Goal: Find specific page/section

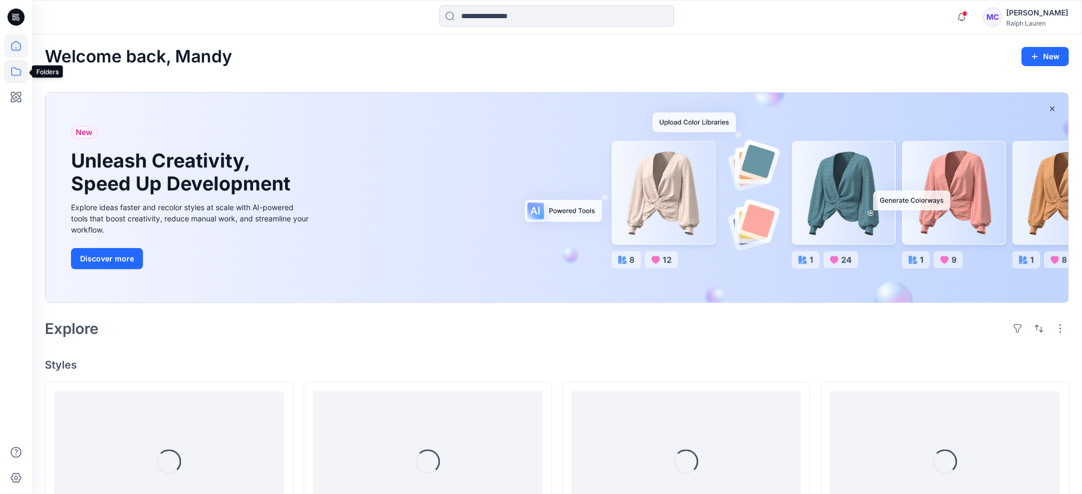
click at [10, 72] on icon at bounding box center [15, 71] width 23 height 23
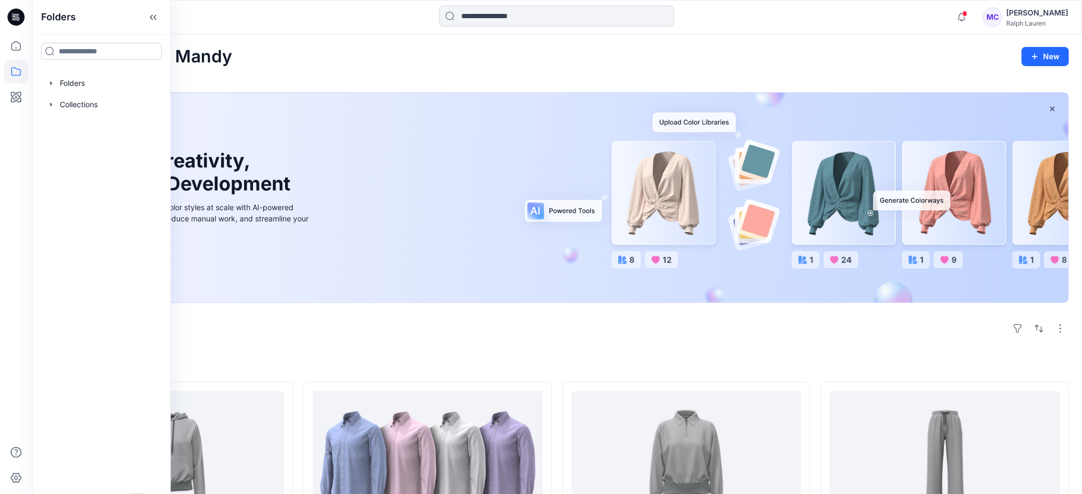
click at [75, 51] on input at bounding box center [101, 51] width 121 height 17
click at [1015, 11] on div "MC [PERSON_NAME] [PERSON_NAME] [PERSON_NAME]" at bounding box center [1025, 16] width 85 height 21
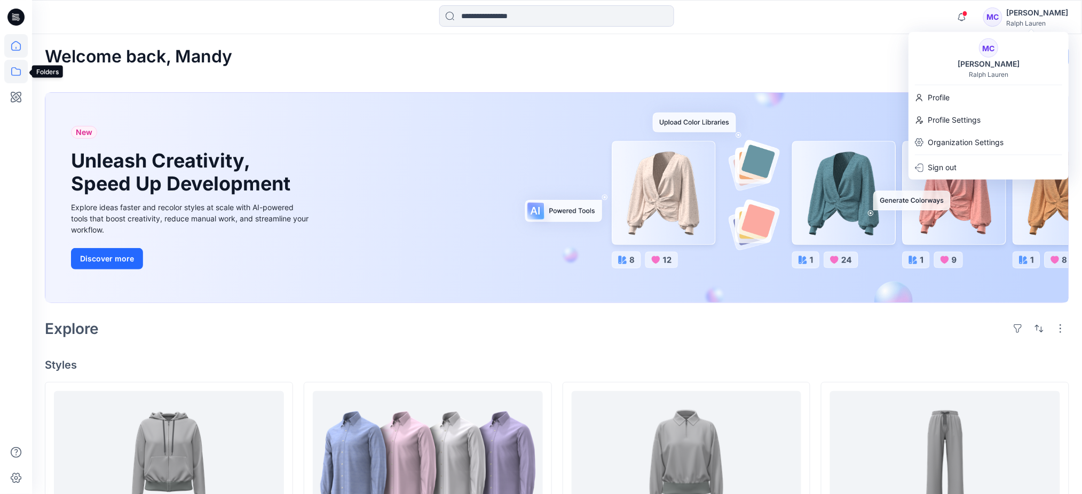
click at [17, 69] on icon at bounding box center [16, 71] width 10 height 9
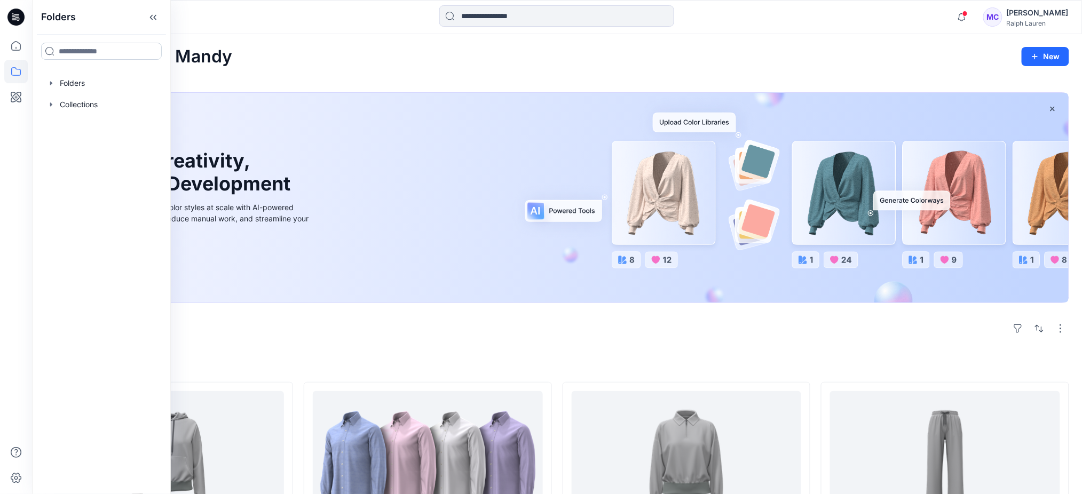
click at [65, 54] on input at bounding box center [101, 51] width 121 height 17
type input "*********"
click at [127, 82] on div "Folders" at bounding box center [101, 86] width 112 height 11
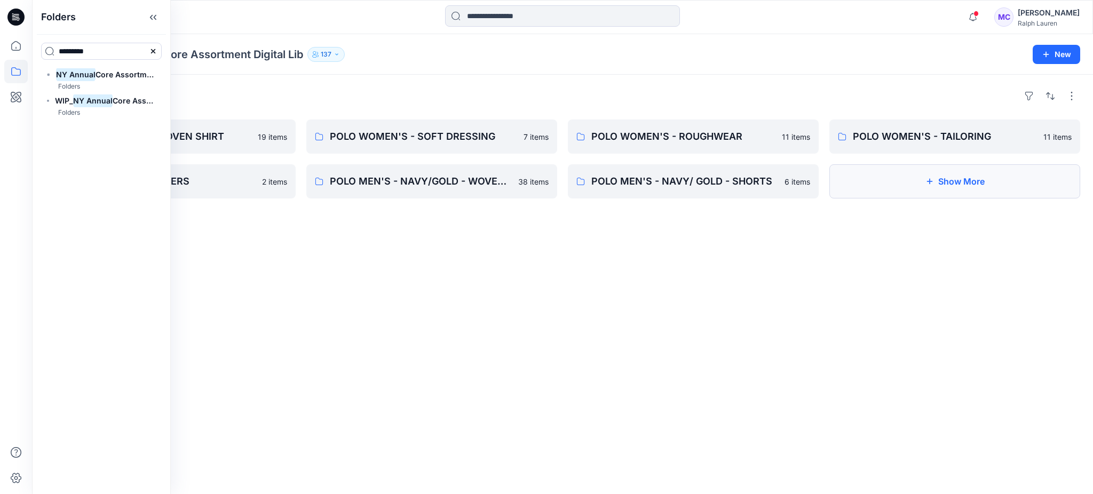
click at [919, 185] on button "Show More" at bounding box center [955, 181] width 251 height 34
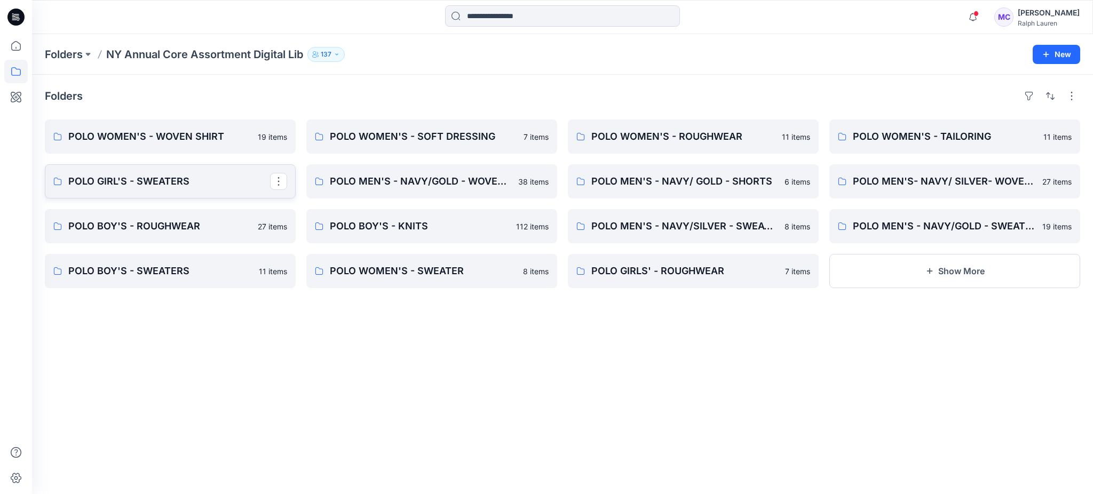
click at [134, 174] on link "POLO GIRL'S - SWEATERS" at bounding box center [170, 181] width 251 height 34
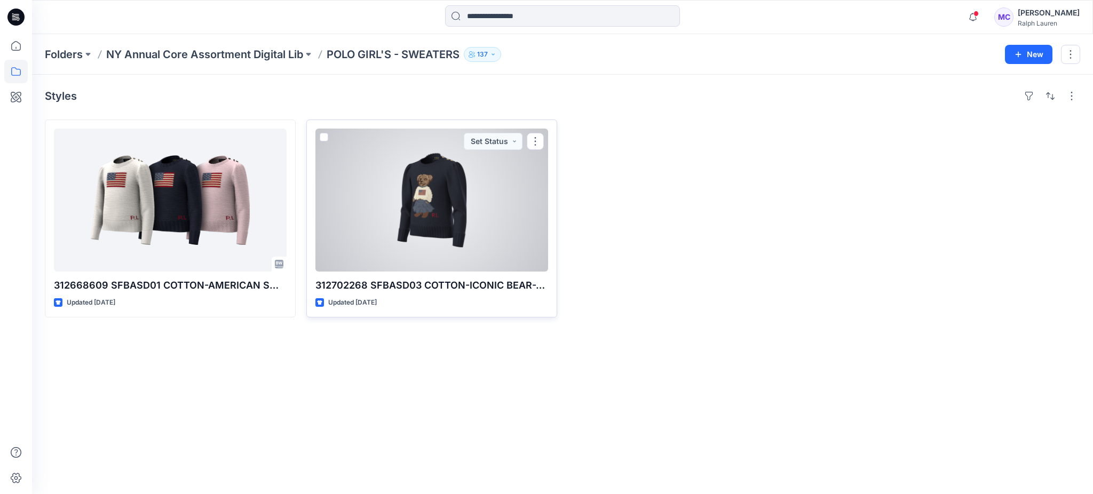
click at [443, 217] on div at bounding box center [432, 200] width 233 height 143
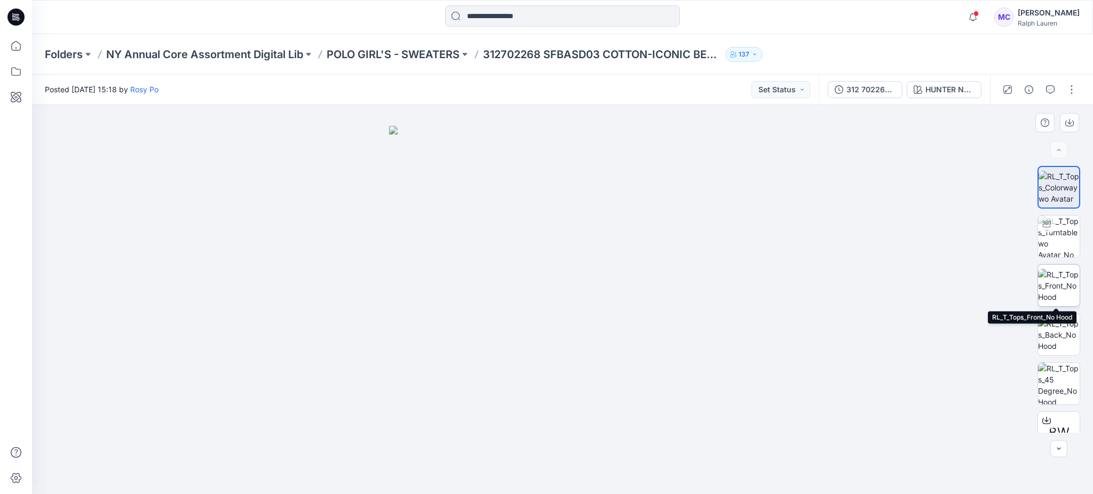
click at [1058, 285] on img at bounding box center [1059, 286] width 42 height 34
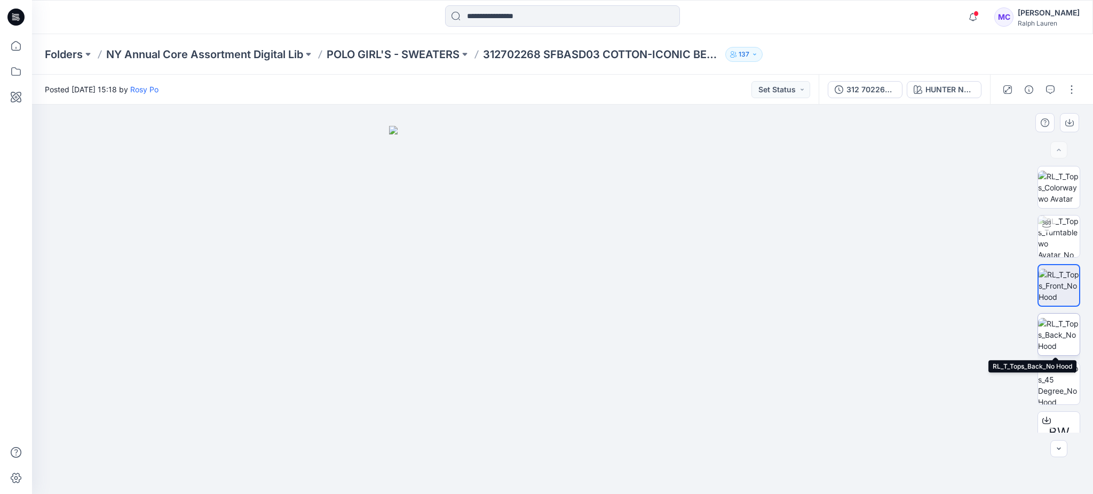
click at [1060, 327] on img at bounding box center [1059, 335] width 42 height 34
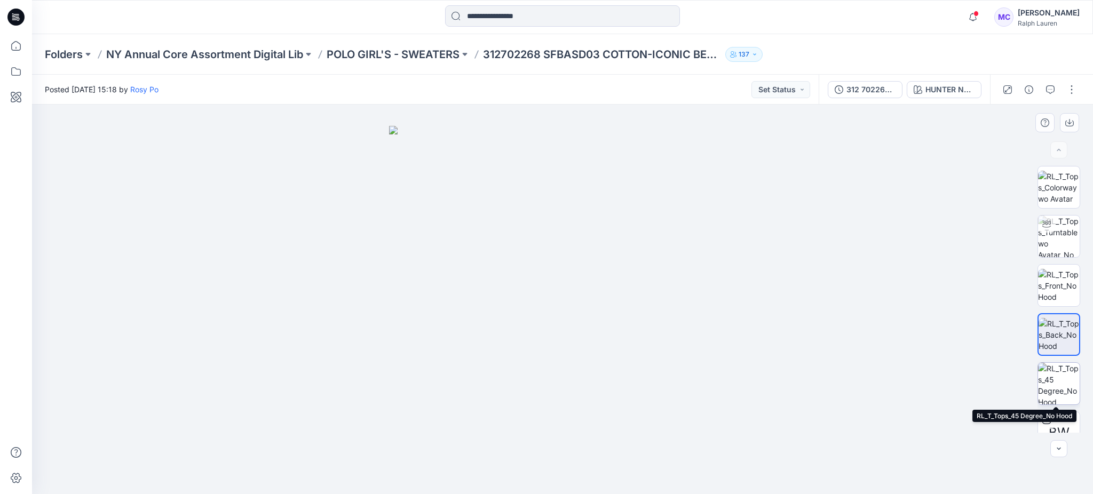
click at [1064, 379] on img at bounding box center [1059, 384] width 42 height 42
